Goal: Task Accomplishment & Management: Use online tool/utility

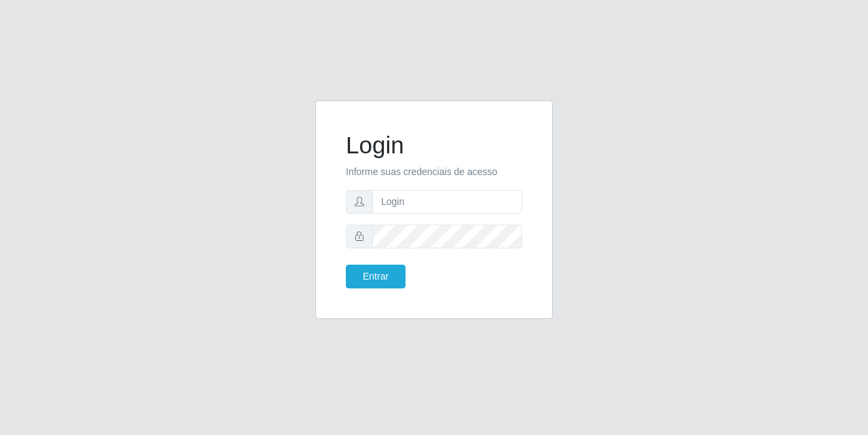
type input "[EMAIL_ADDRESS][DOMAIN_NAME]"
click at [439, 249] on form "Login Informe suas credenciais de acesso [EMAIL_ADDRESS][DOMAIN_NAME] Entrar" at bounding box center [434, 209] width 176 height 157
click at [373, 280] on button "Entrar" at bounding box center [376, 276] width 60 height 24
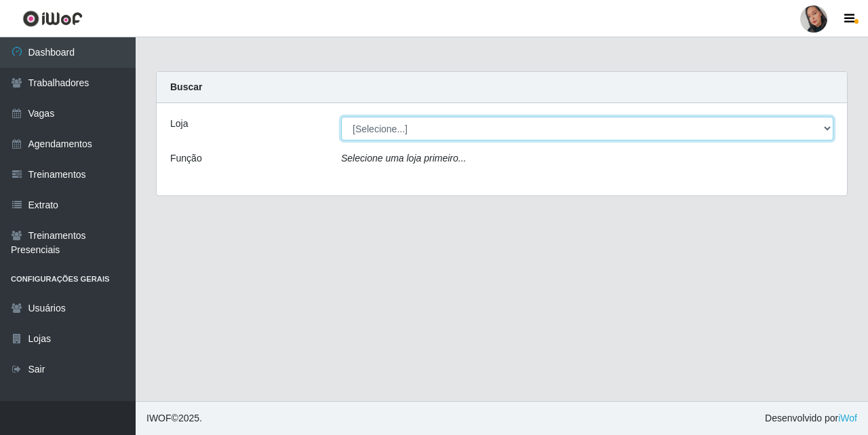
click at [450, 138] on select "[Selecione...] Supermercado [GEOGRAPHIC_DATA]" at bounding box center [587, 129] width 492 height 24
select select "165"
click at [341, 117] on select "[Selecione...] Supermercado [GEOGRAPHIC_DATA]" at bounding box center [587, 129] width 492 height 24
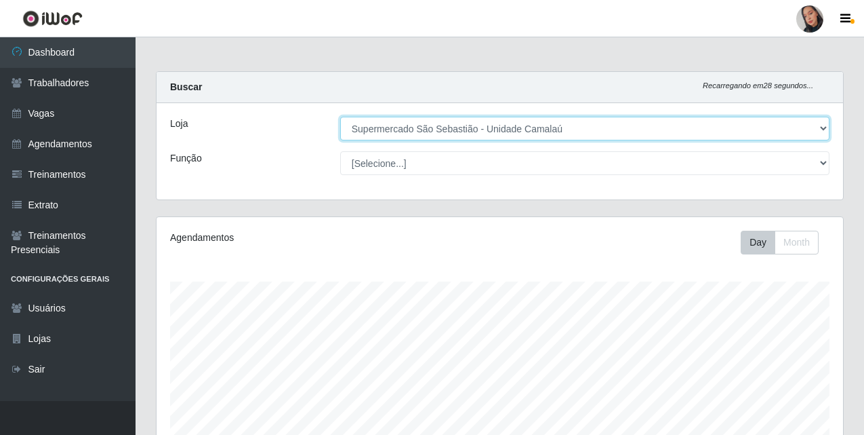
scroll to position [295, 0]
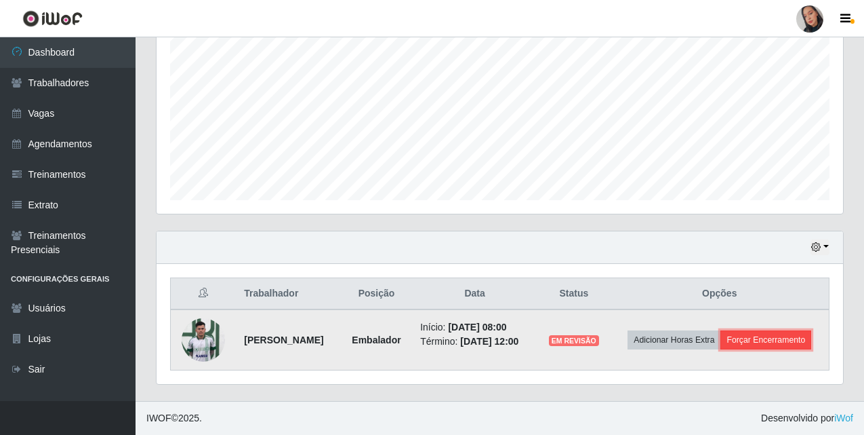
click at [726, 344] on button "Forçar Encerramento" at bounding box center [766, 339] width 91 height 19
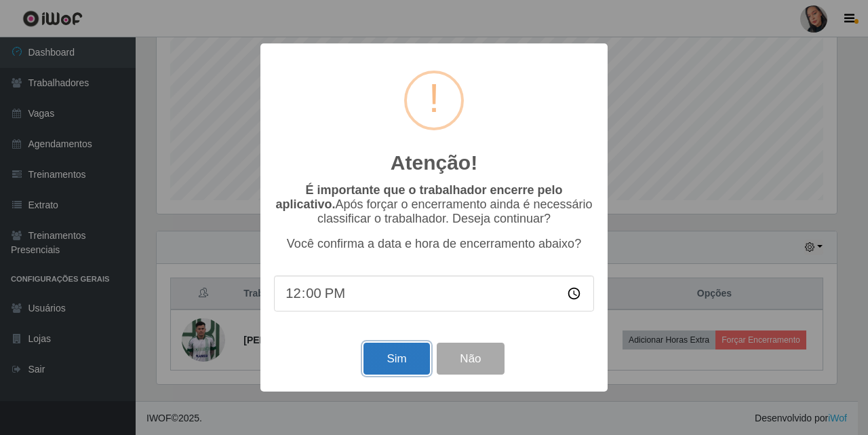
click at [380, 357] on button "Sim" at bounding box center [396, 358] width 66 height 32
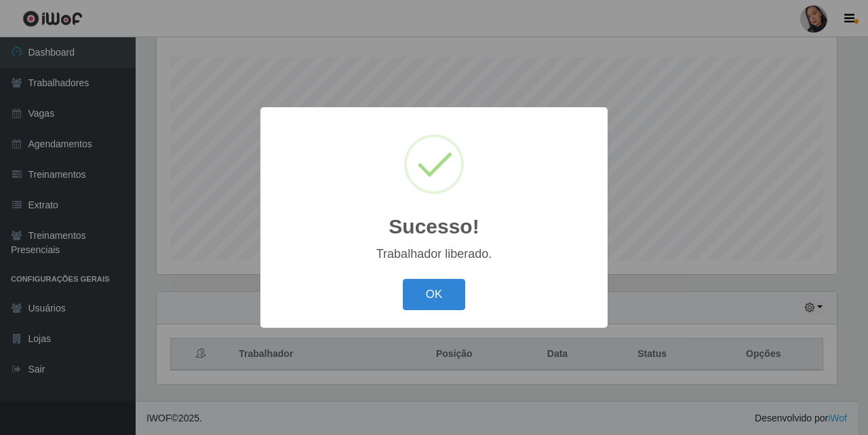
drag, startPoint x: 419, startPoint y: 297, endPoint x: 632, endPoint y: 151, distance: 258.0
click at [443, 289] on button "OK" at bounding box center [434, 295] width 63 height 32
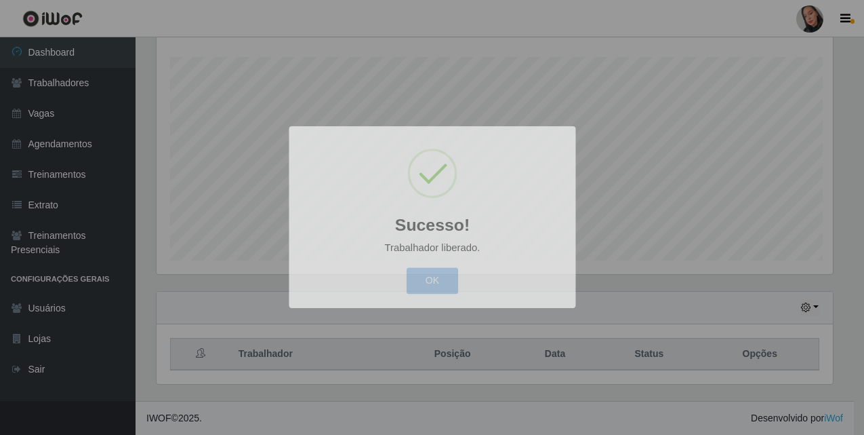
scroll to position [281, 687]
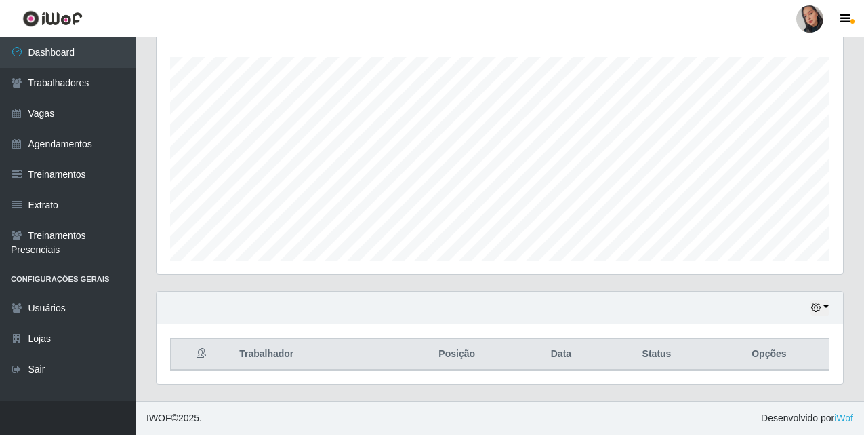
click at [816, 17] on div at bounding box center [810, 18] width 27 height 27
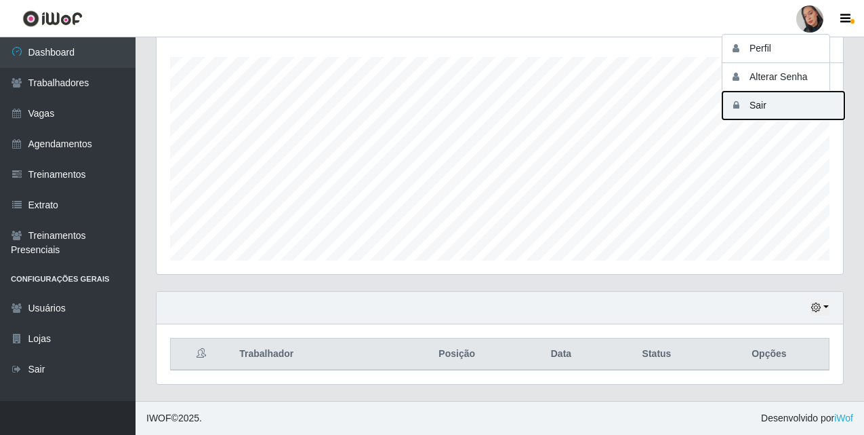
click at [793, 97] on button "Sair" at bounding box center [784, 106] width 122 height 28
